Goal: Navigation & Orientation: Find specific page/section

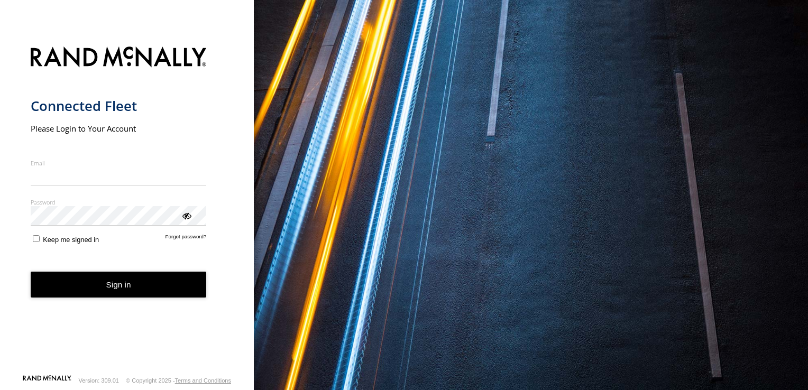
click at [150, 171] on input "Email" at bounding box center [119, 176] width 176 height 19
type input "**********"
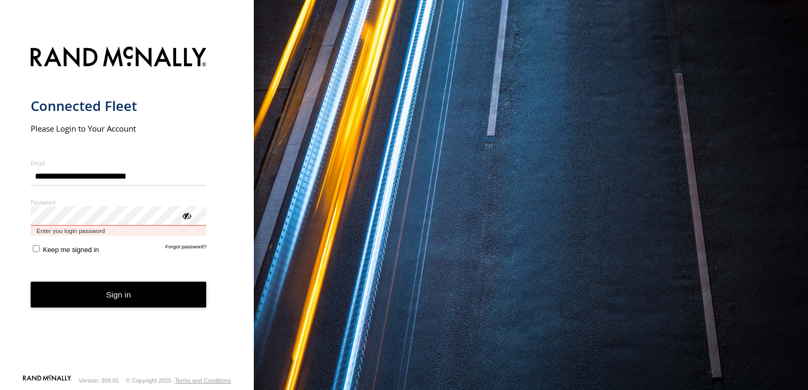
click at [31, 282] on button "Sign in" at bounding box center [119, 295] width 176 height 26
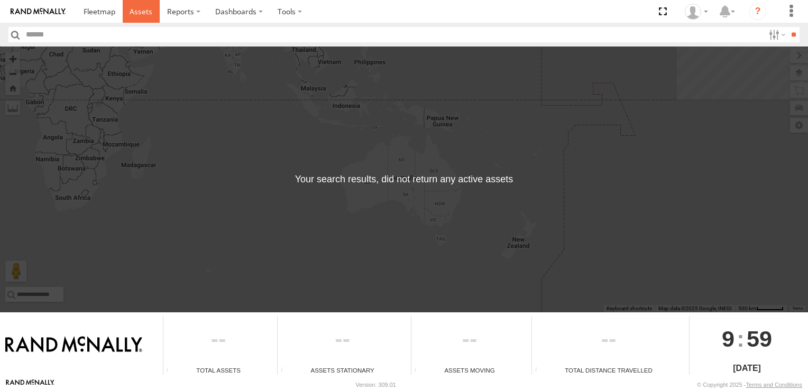
click at [144, 7] on span at bounding box center [141, 11] width 23 height 10
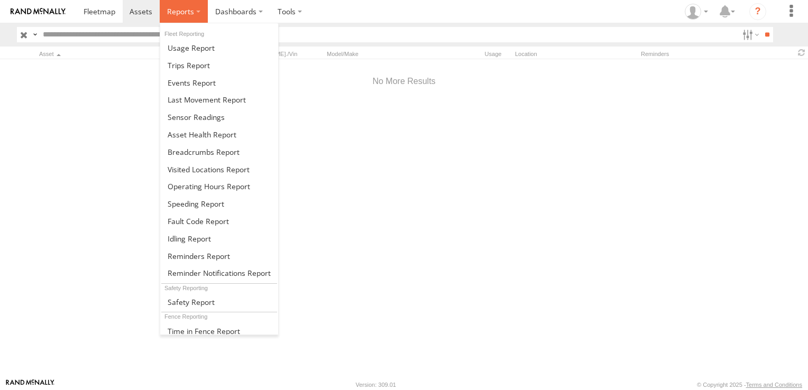
click at [203, 10] on label at bounding box center [184, 11] width 48 height 23
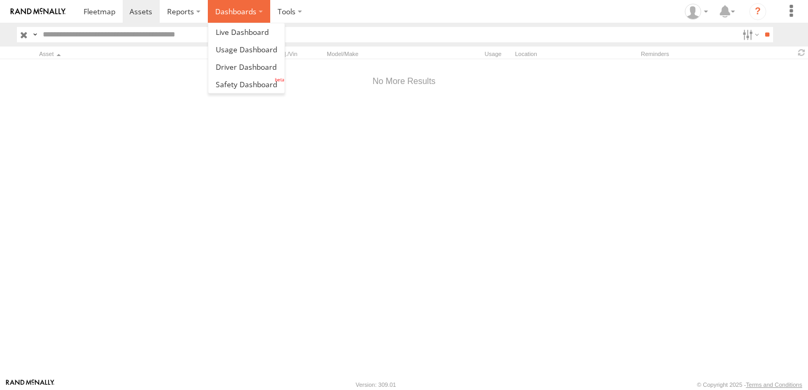
click at [258, 11] on label "Dashboards" at bounding box center [239, 11] width 62 height 23
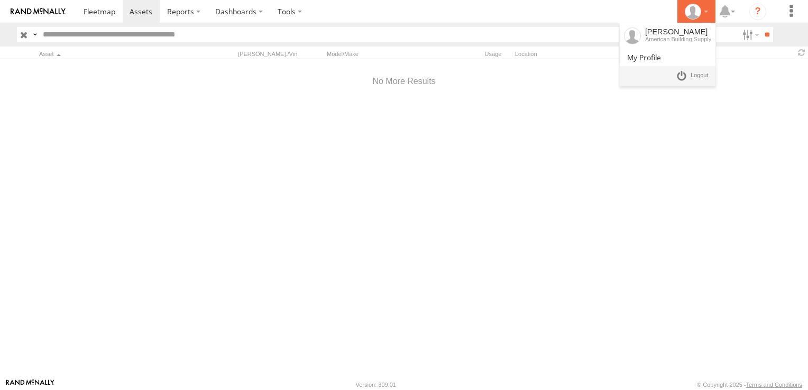
click at [704, 10] on div at bounding box center [696, 12] width 31 height 16
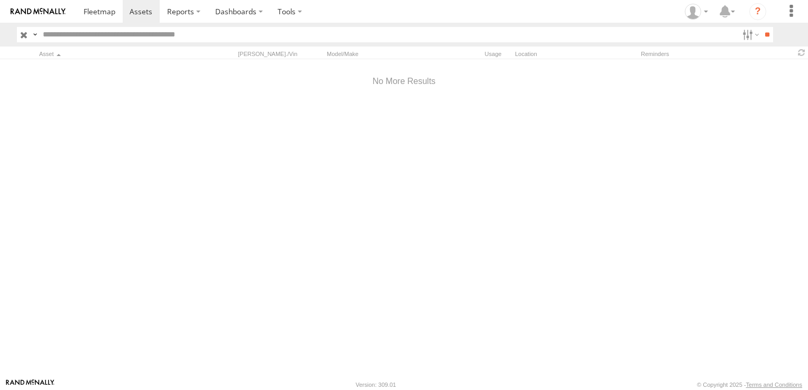
click at [657, 198] on div at bounding box center [404, 218] width 808 height 319
